Goal: Transaction & Acquisition: Obtain resource

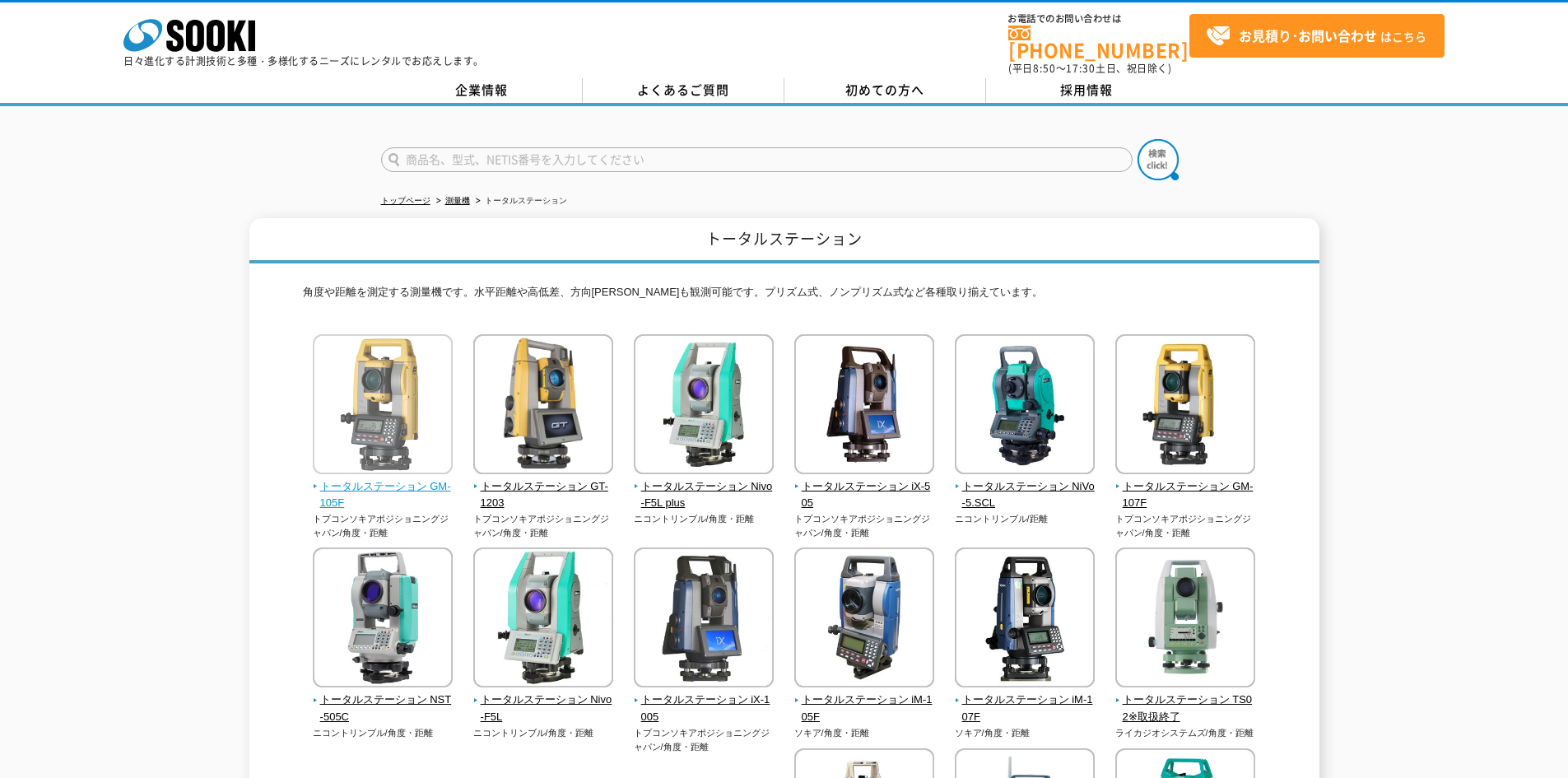
click at [399, 422] on img at bounding box center [382, 406] width 140 height 144
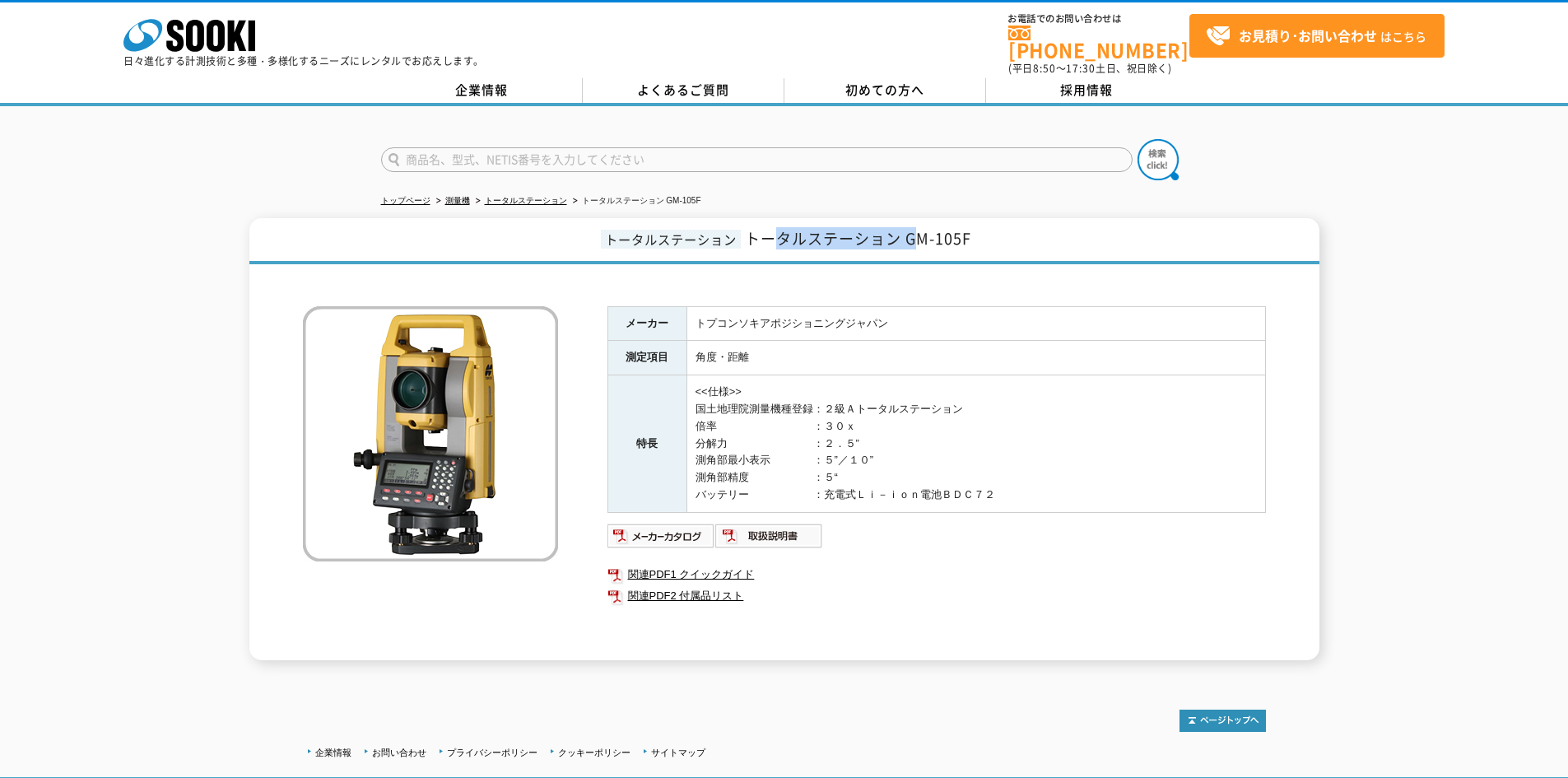
drag, startPoint x: 774, startPoint y: 233, endPoint x: 925, endPoint y: 236, distance: 151.0
click at [924, 236] on span "トータルステーション GM-105F" at bounding box center [858, 238] width 227 height 23
click at [1147, 236] on h1 "トータルステーション トータルステーション GM-105F" at bounding box center [784, 240] width 1070 height 46
drag, startPoint x: 718, startPoint y: 317, endPoint x: 883, endPoint y: 317, distance: 165.0
click at [877, 317] on td "トプコンソキアポジショニングジャパン" at bounding box center [976, 323] width 578 height 34
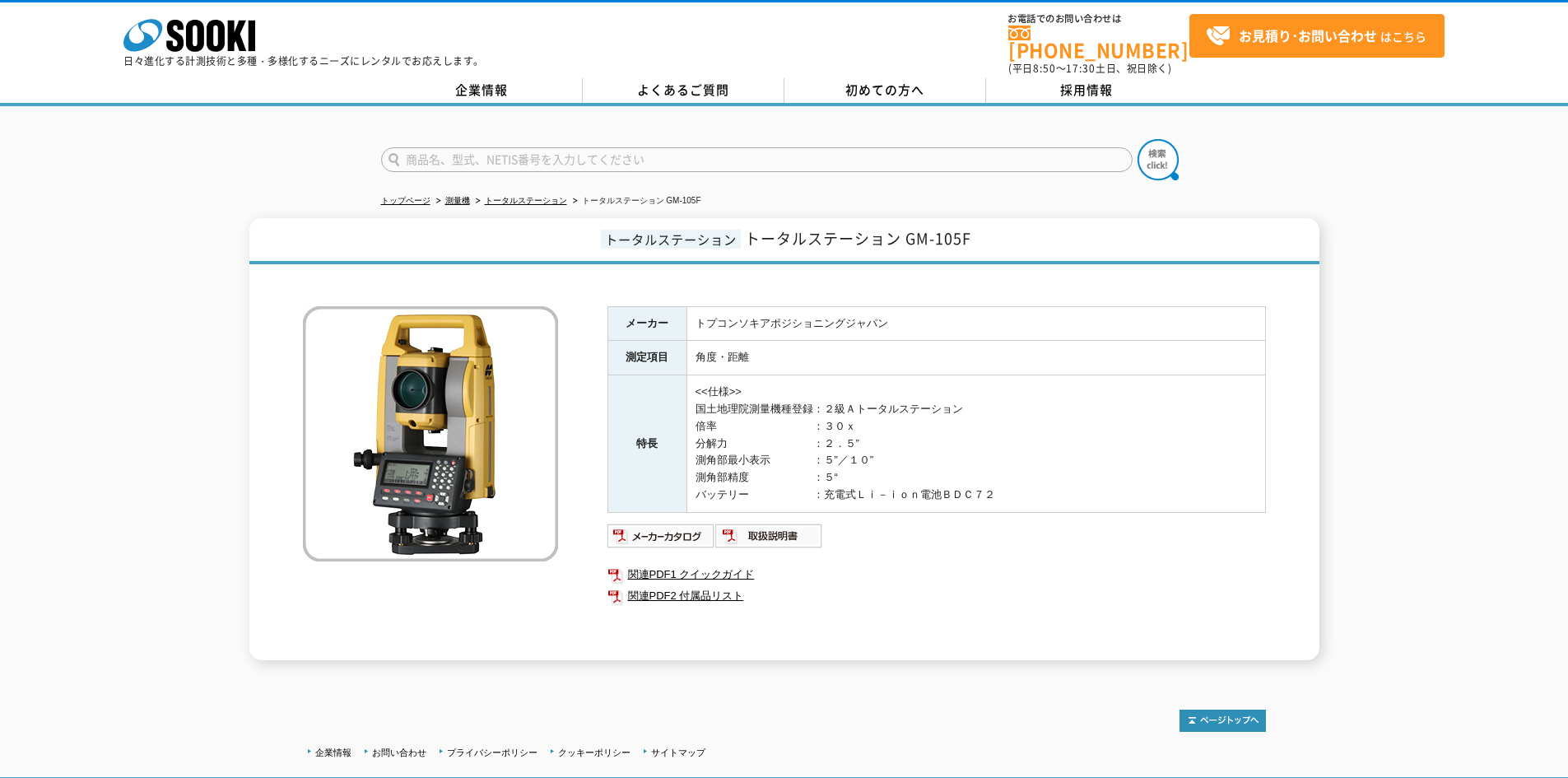
click at [939, 317] on td "トプコンソキアポジショニングジャパン" at bounding box center [976, 323] width 578 height 34
